Goal: Task Accomplishment & Management: Use online tool/utility

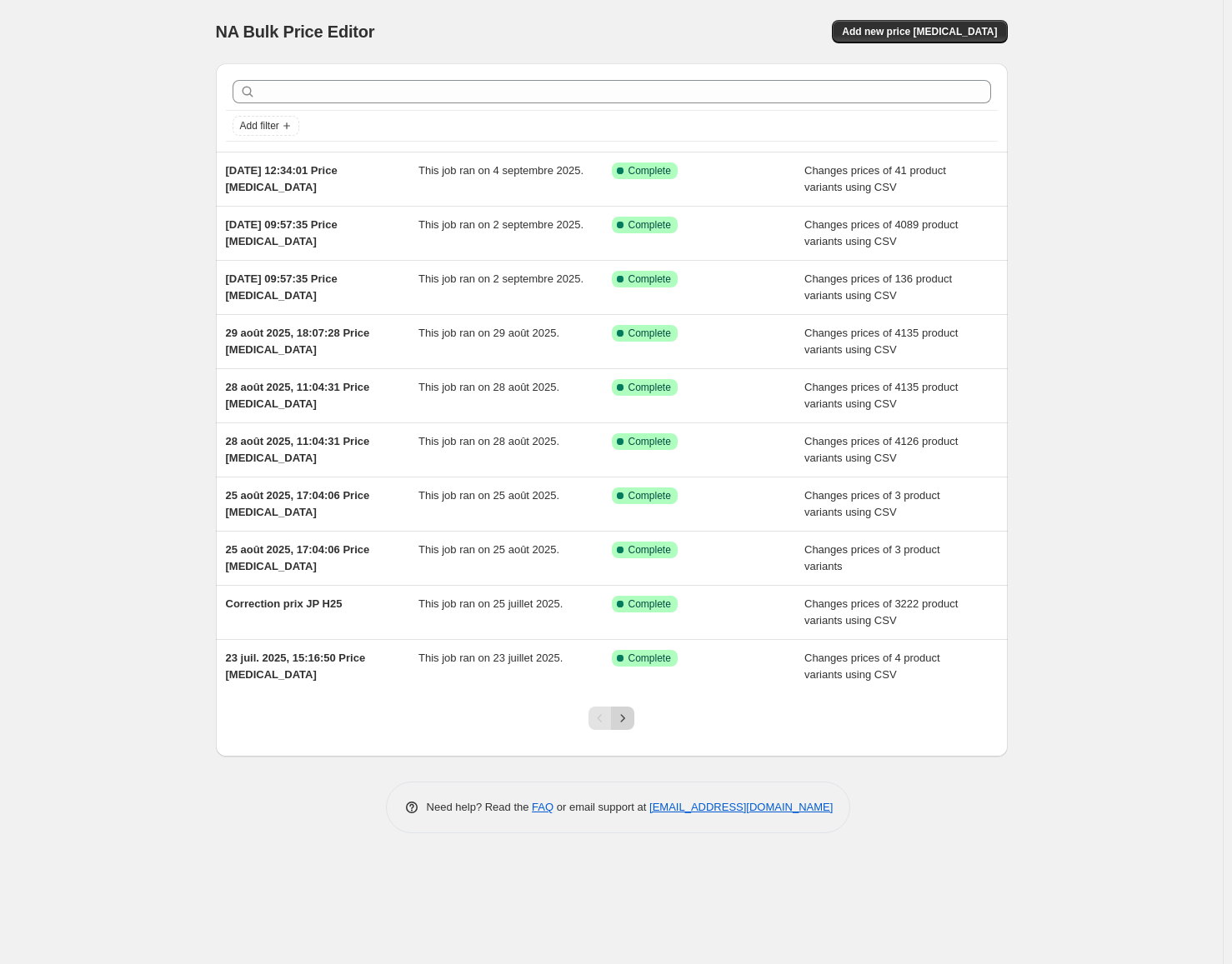
click at [619, 719] on icon "Next" at bounding box center [622, 717] width 16 height 16
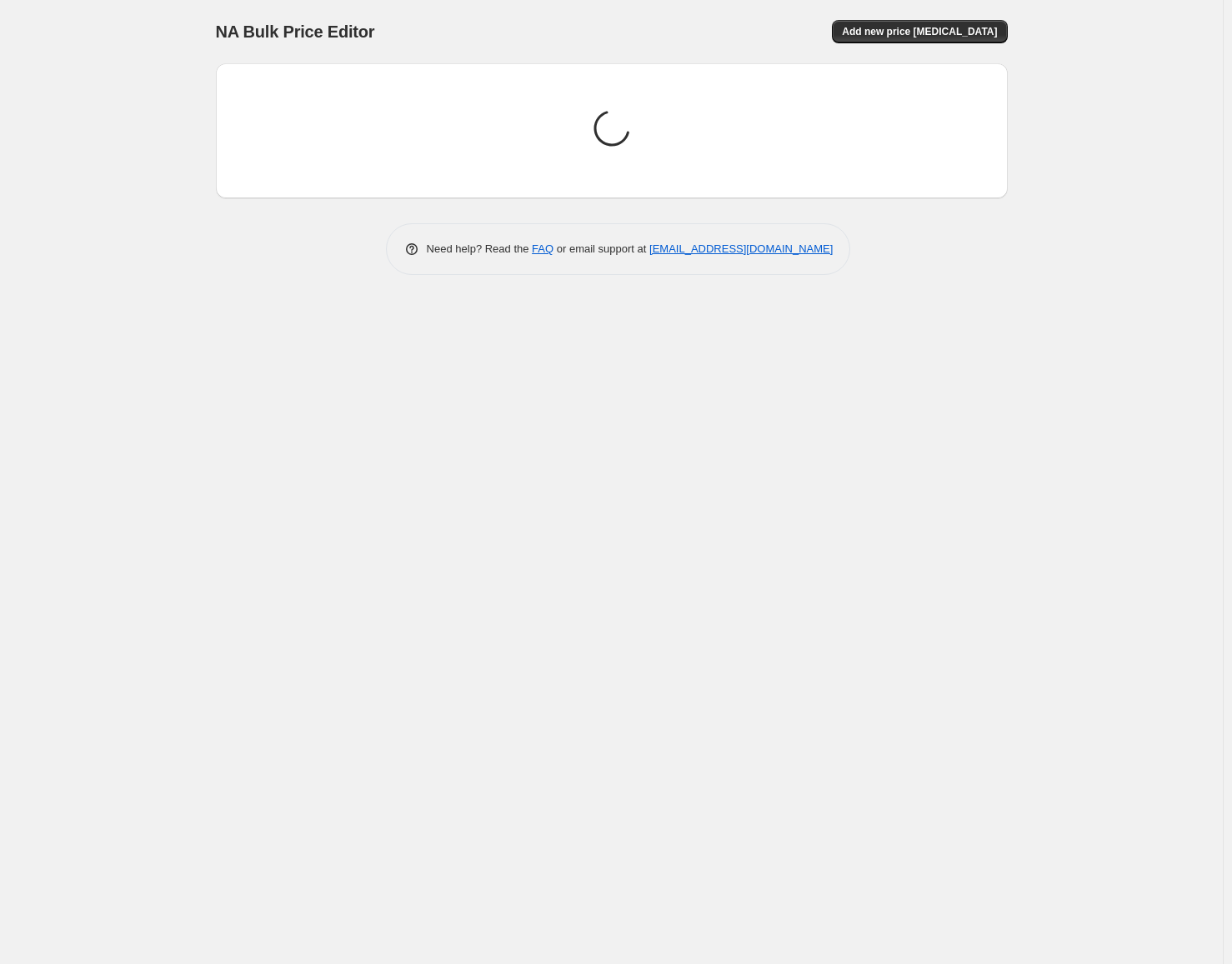
click at [103, 143] on div "NA Bulk Price Editor. This page is ready NA Bulk Price Editor Add new price [ME…" at bounding box center [611, 482] width 1222 height 964
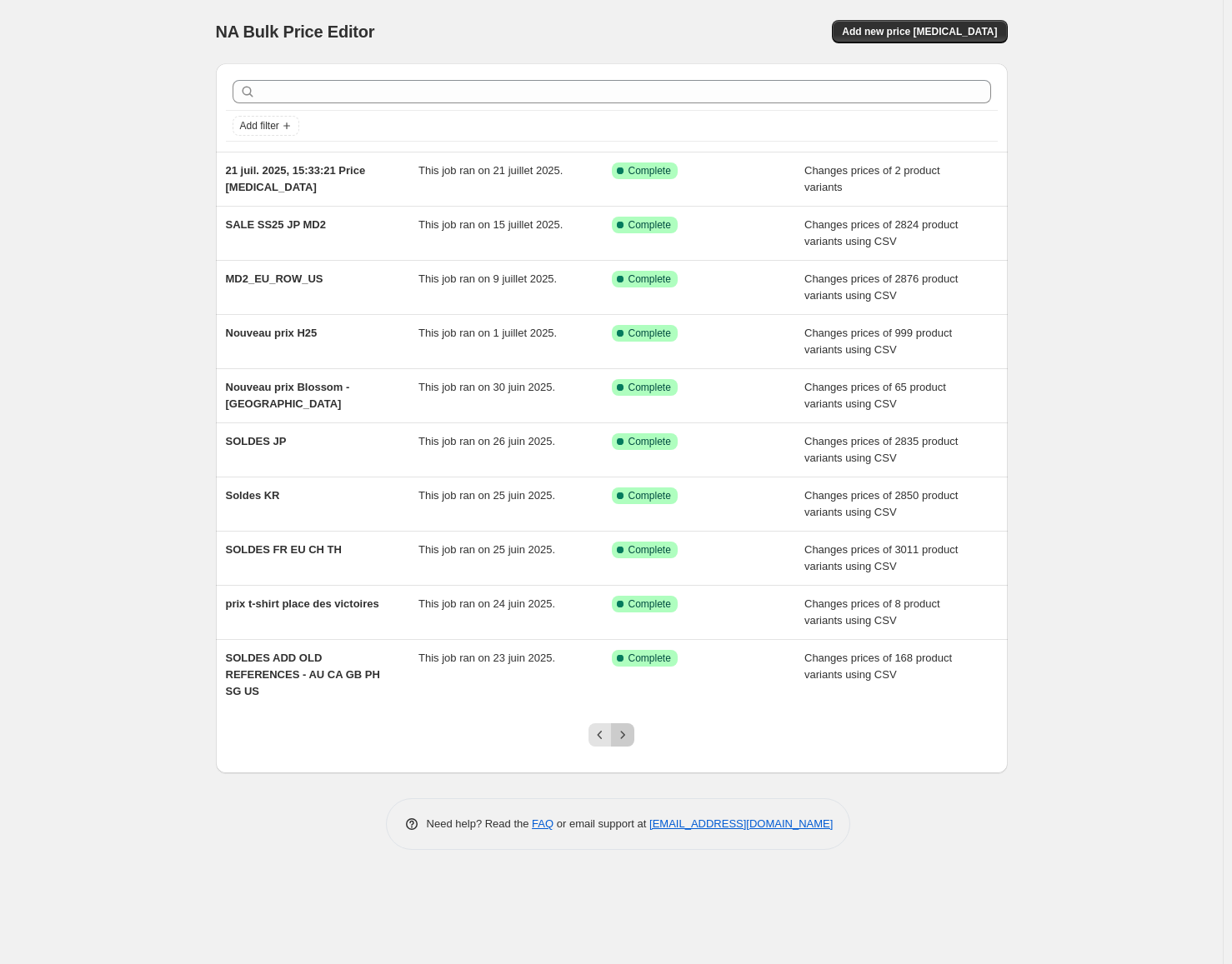
click at [624, 726] on icon "Next" at bounding box center [622, 734] width 16 height 16
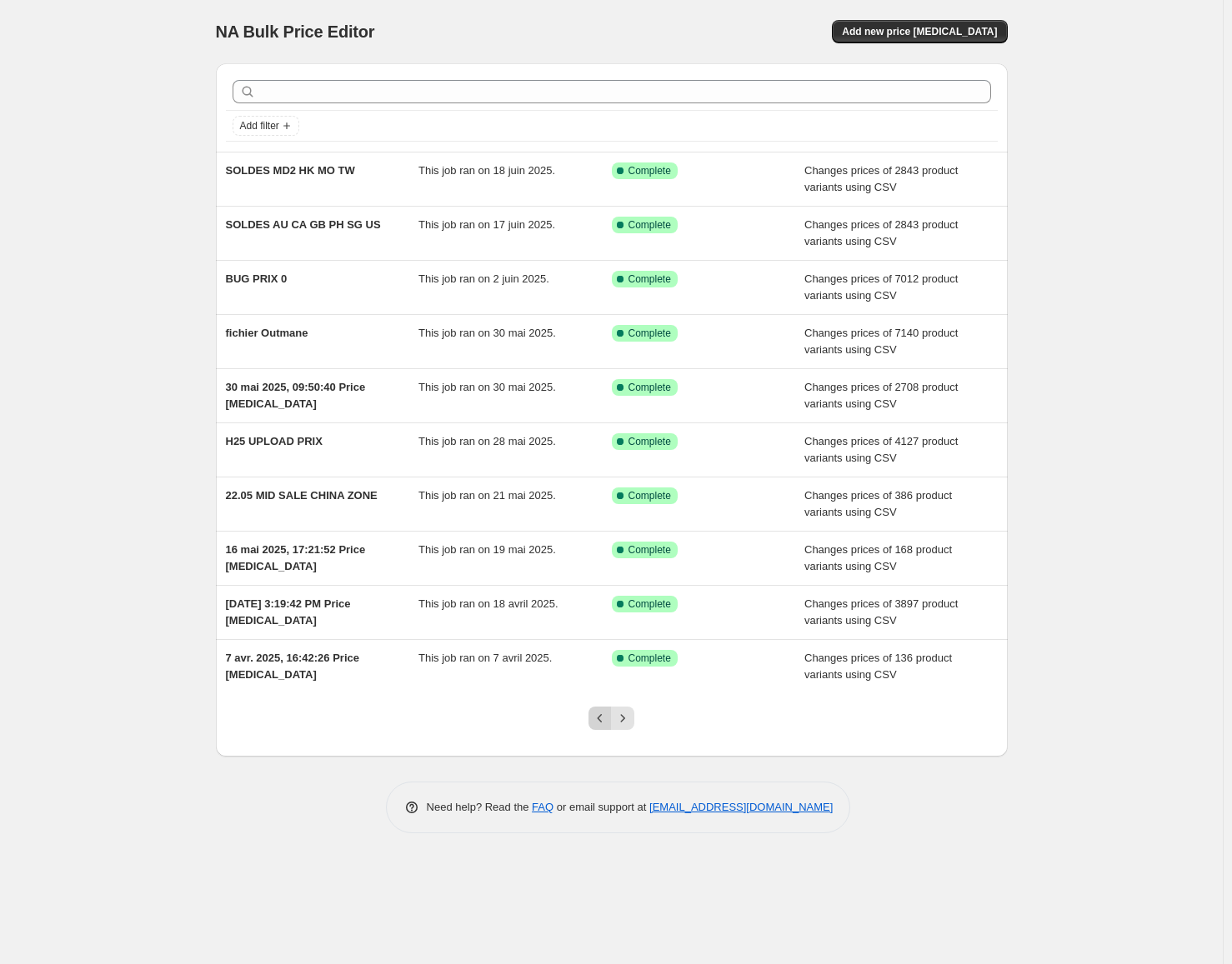
click at [598, 724] on icon "Previous" at bounding box center [600, 717] width 16 height 16
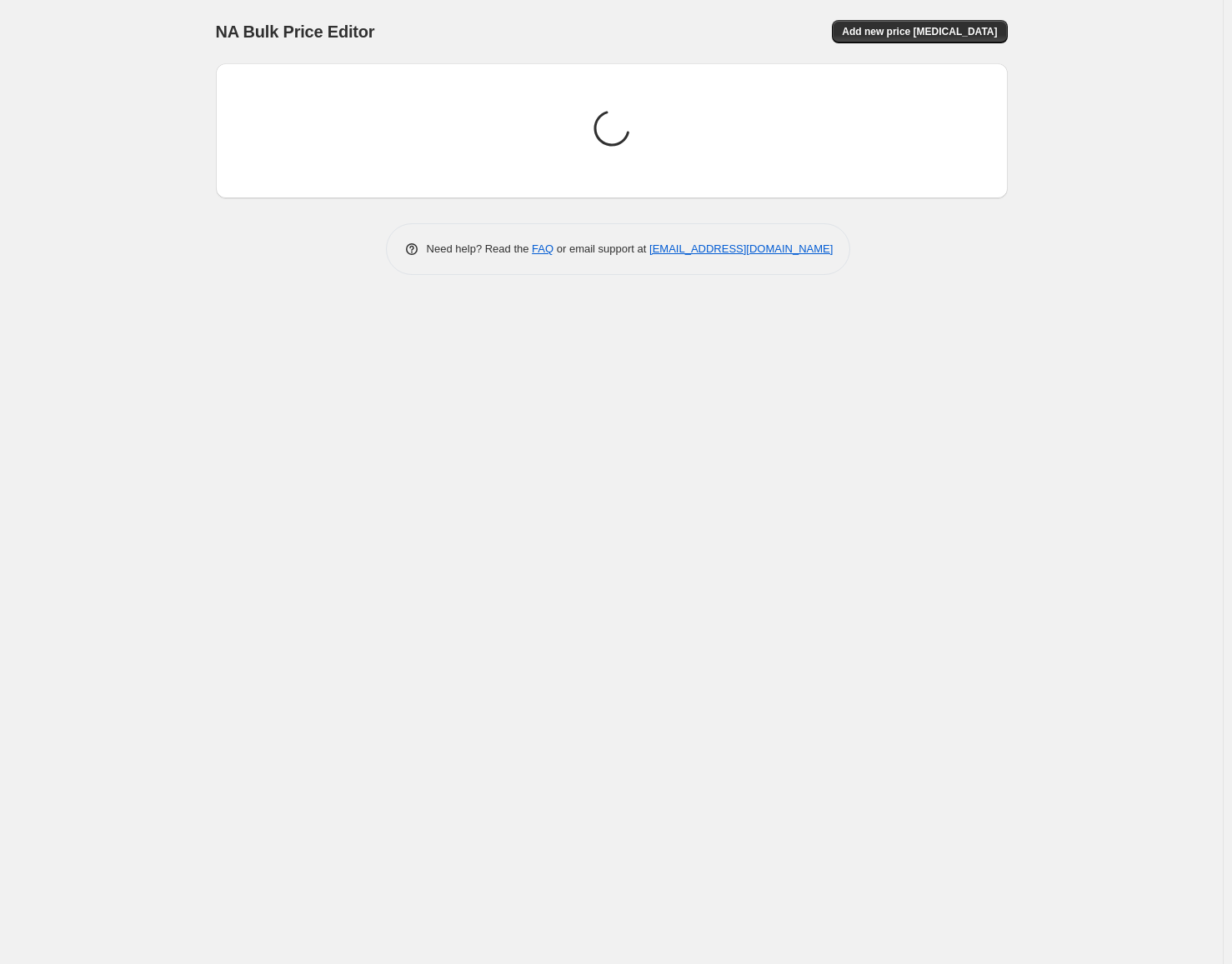
click at [91, 162] on div "NA Bulk Price Editor. This page is ready NA Bulk Price Editor Add new price [ME…" at bounding box center [611, 482] width 1222 height 964
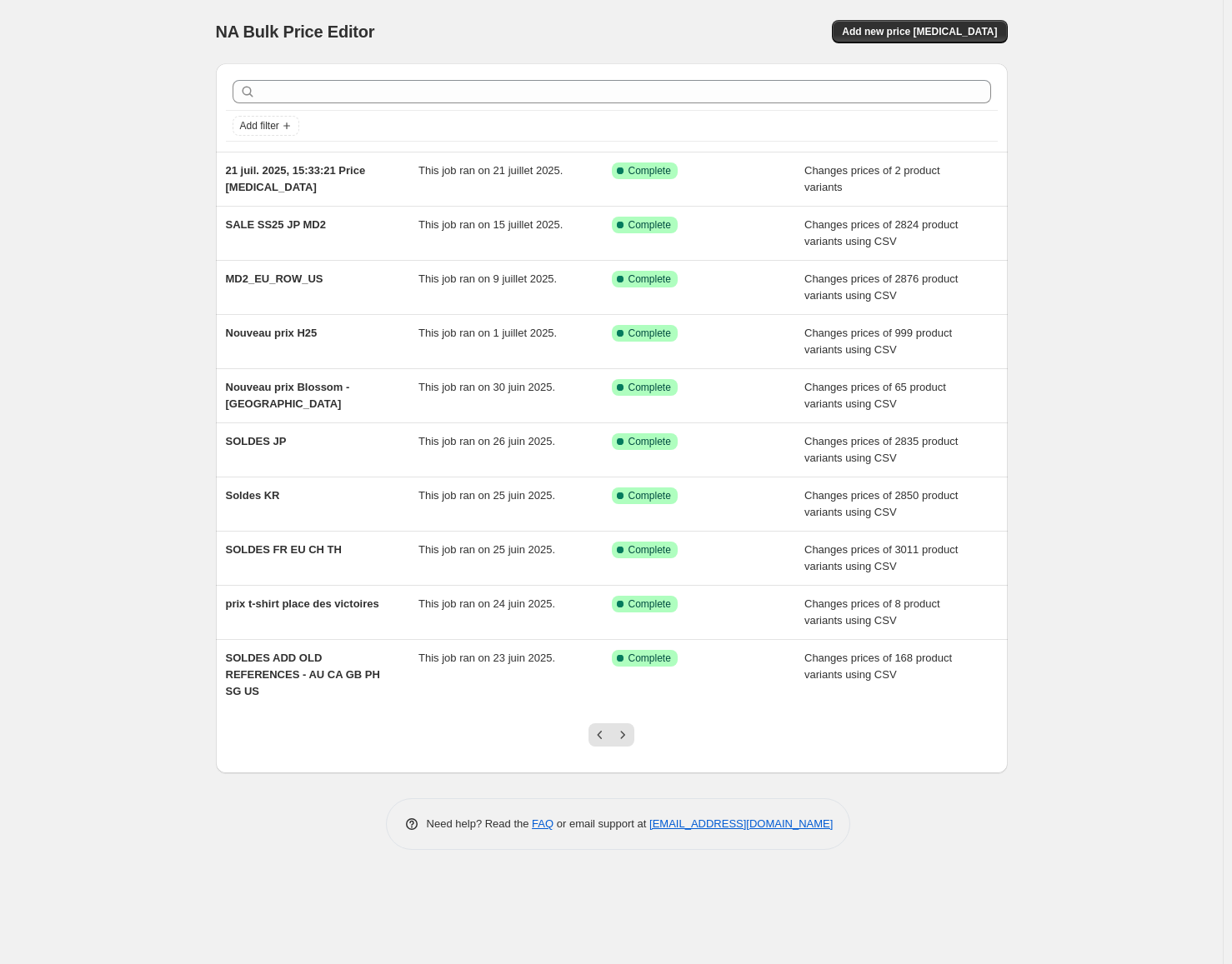
click at [173, 120] on div "NA Bulk Price Editor. This page is ready NA Bulk Price Editor Add new price [ME…" at bounding box center [611, 482] width 1222 height 964
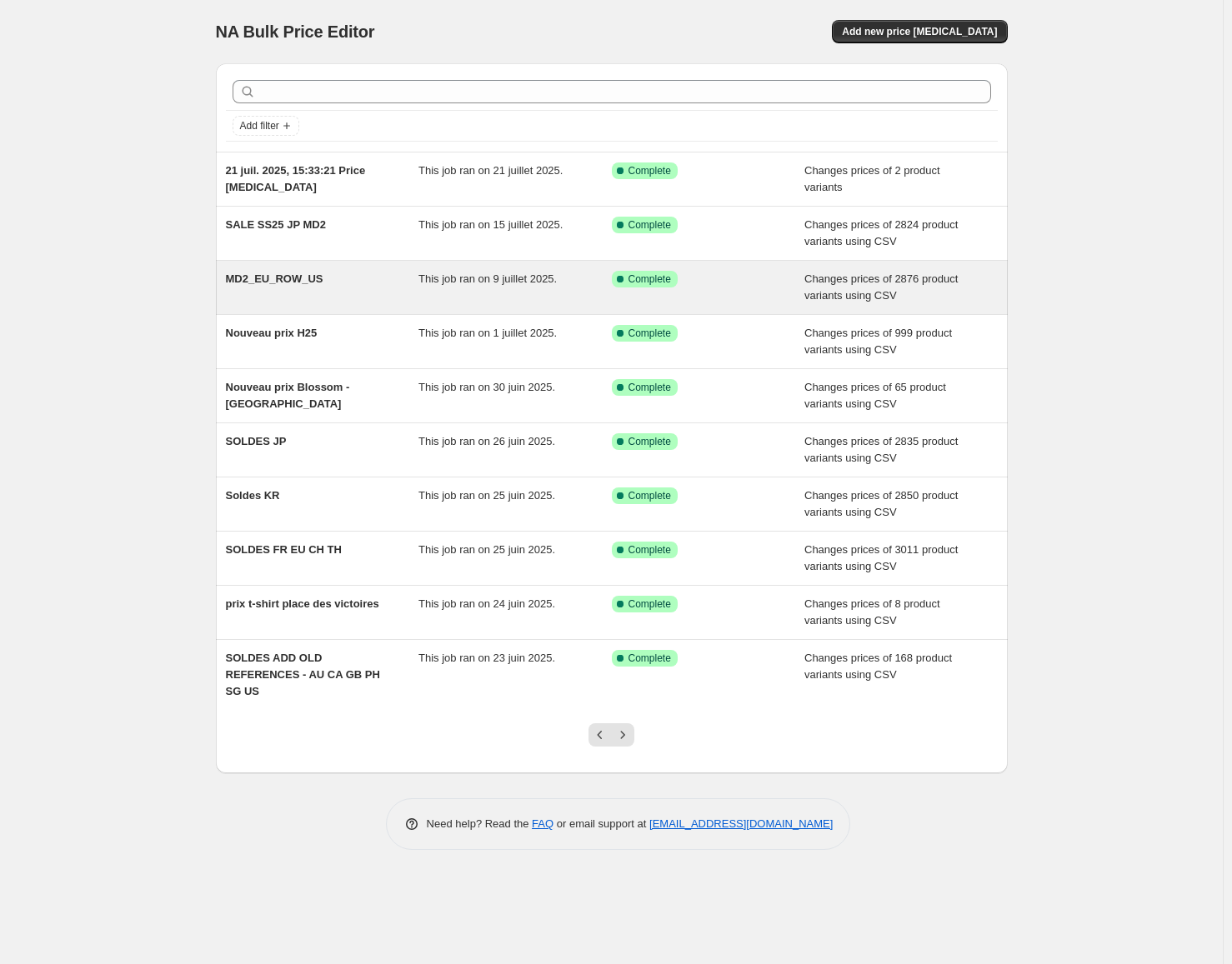
click at [292, 276] on span "MD2_EU_ROW_US" at bounding box center [274, 278] width 98 height 12
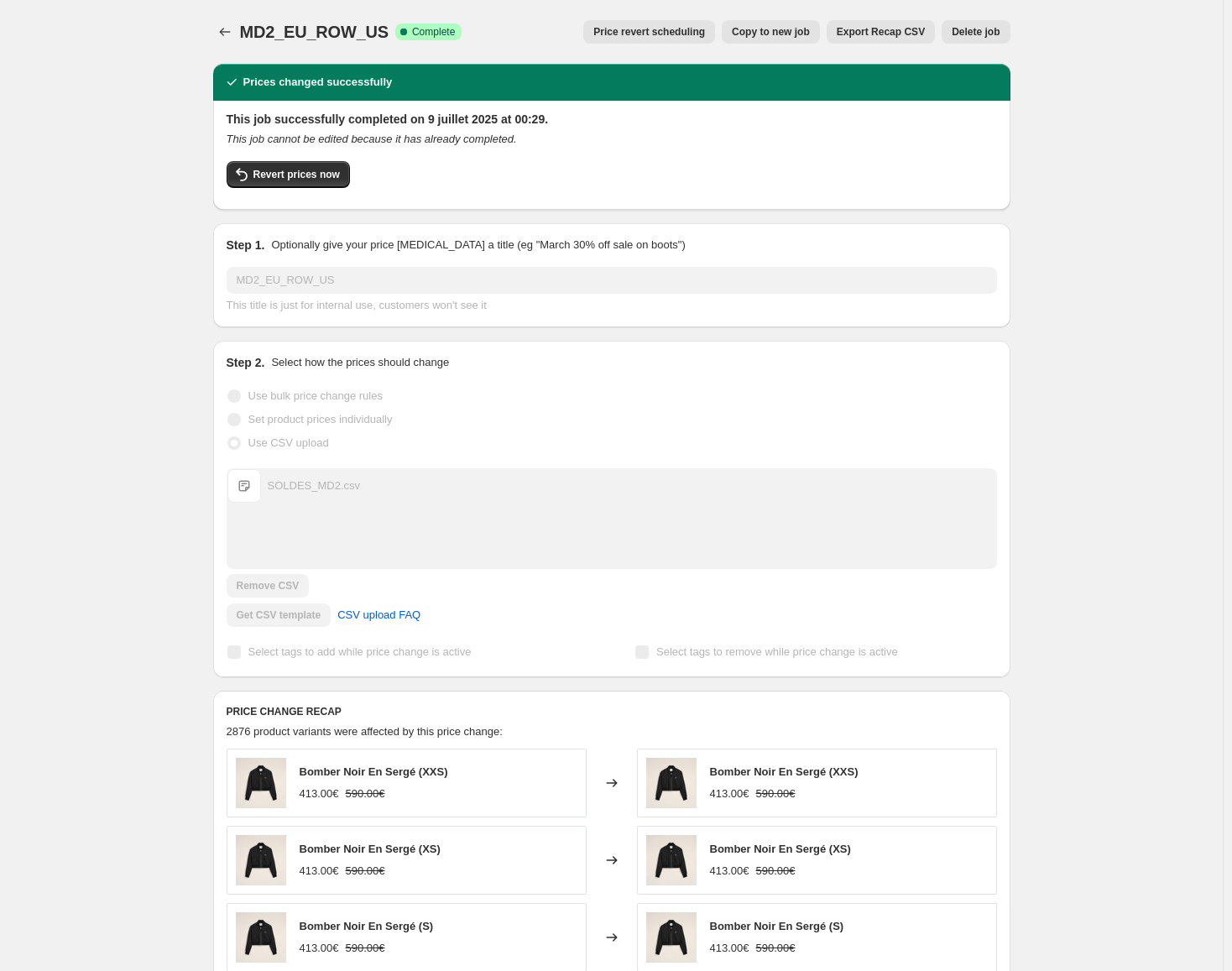
click at [901, 35] on span "Export Recap CSV" at bounding box center [880, 32] width 88 height 14
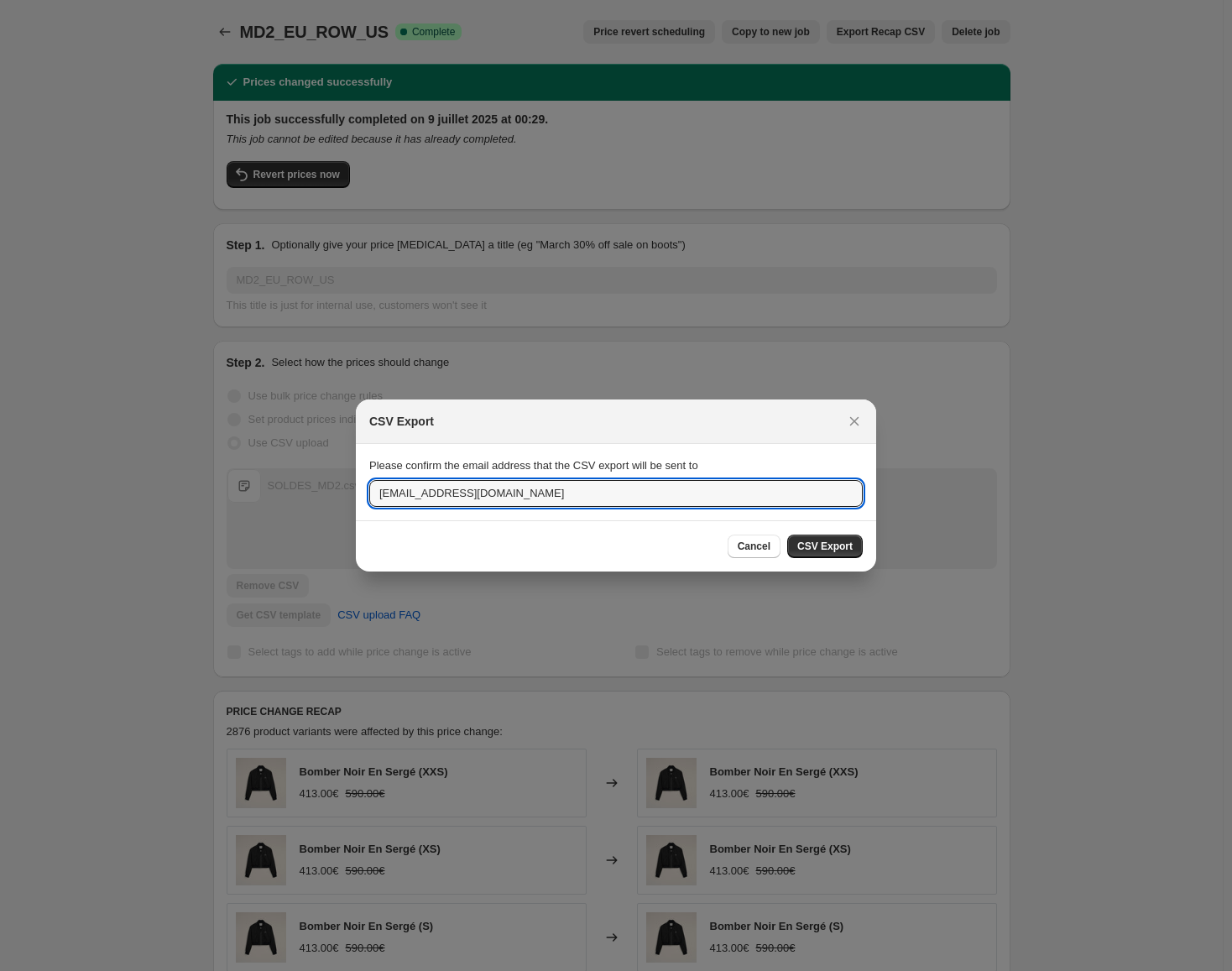
drag, startPoint x: 547, startPoint y: 502, endPoint x: 361, endPoint y: 510, distance: 186.2
click at [361, 510] on section "Please confirm the email address that the CSV export will be sent to [EMAIL_ADD…" at bounding box center [616, 482] width 521 height 75
click at [859, 416] on icon "Close" at bounding box center [854, 420] width 16 height 16
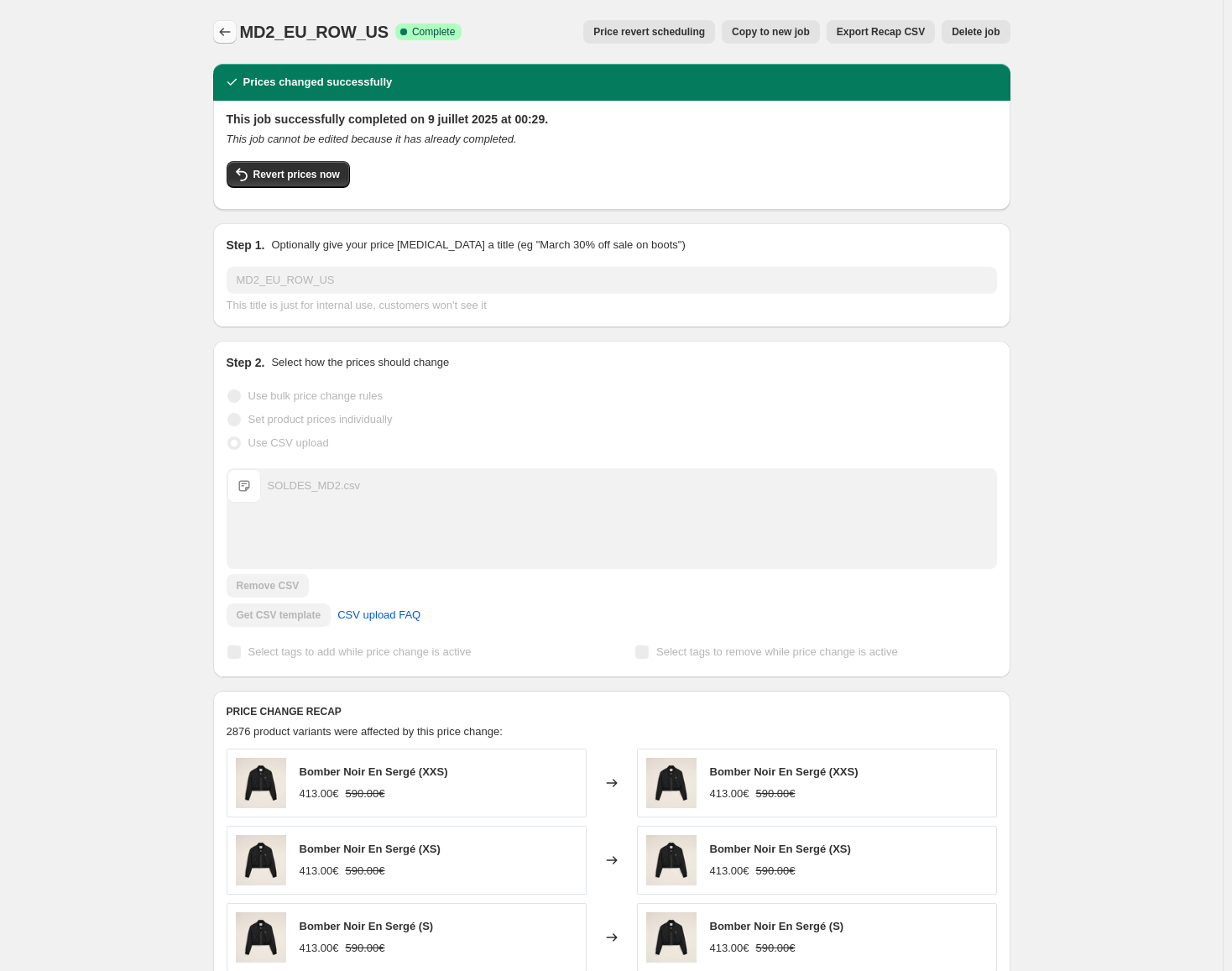
click at [232, 35] on icon "Price change jobs" at bounding box center [224, 31] width 16 height 16
